Goal: Task Accomplishment & Management: Manage account settings

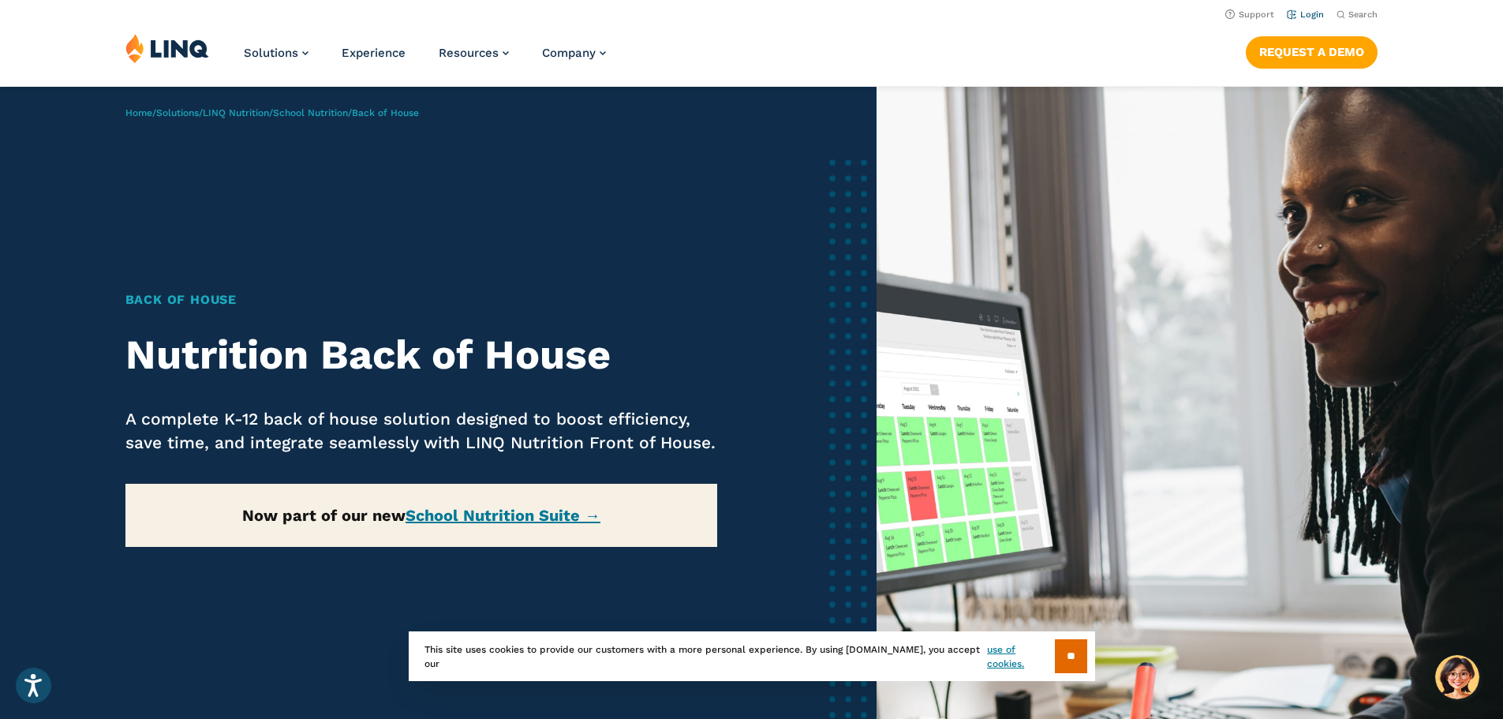
click at [1301, 13] on link "Login" at bounding box center [1305, 14] width 37 height 10
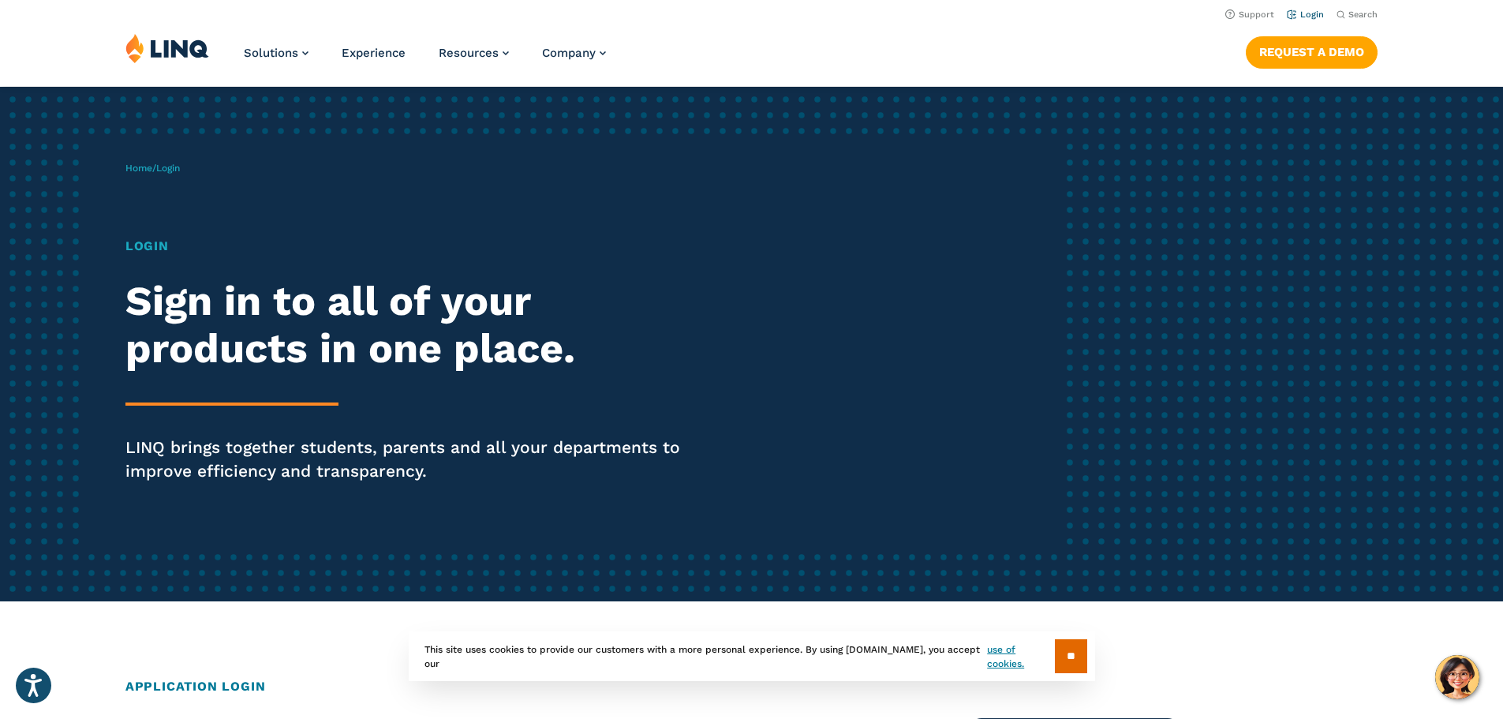
click at [1301, 15] on link "Login" at bounding box center [1305, 14] width 37 height 10
click at [1055, 663] on input "**" at bounding box center [1071, 656] width 32 height 34
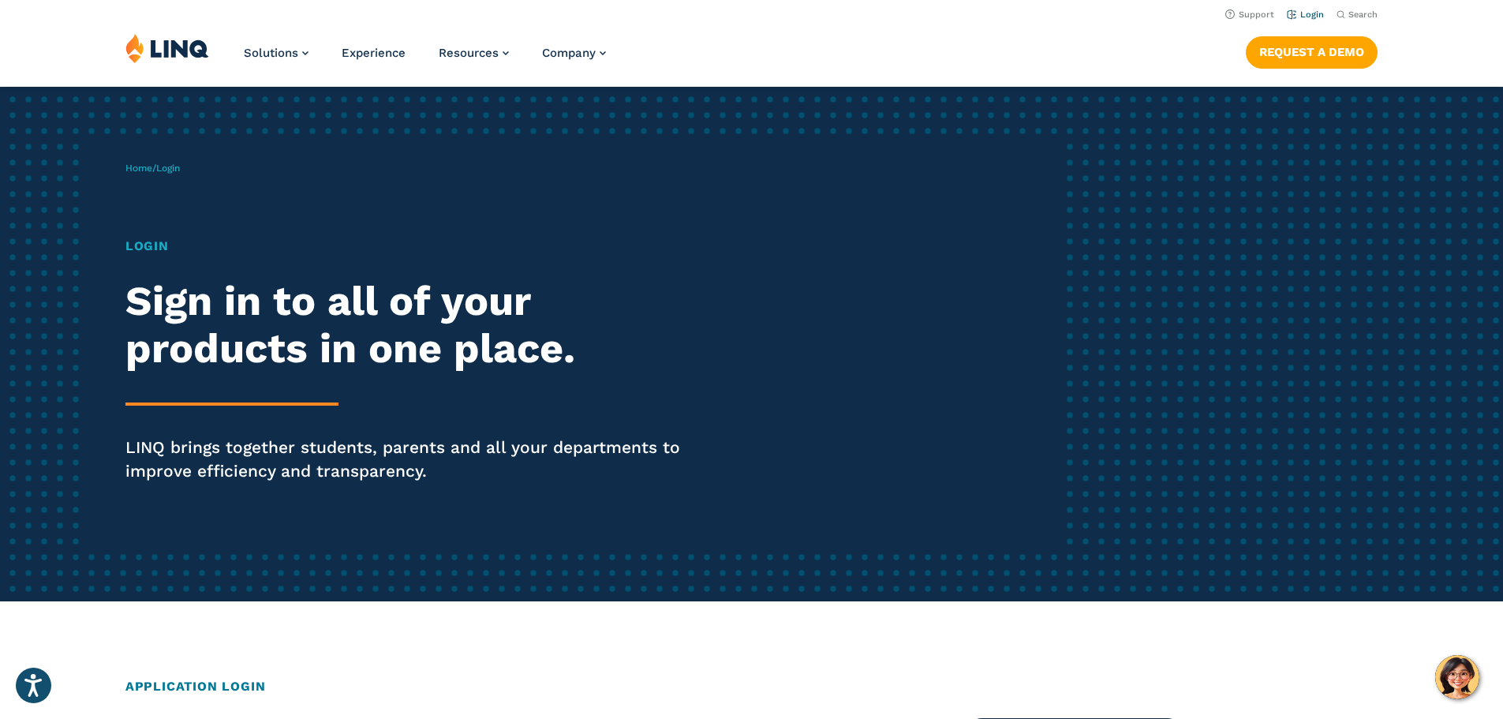
click at [1301, 15] on link "Login" at bounding box center [1305, 14] width 37 height 10
